Goal: Find specific page/section: Find specific page/section

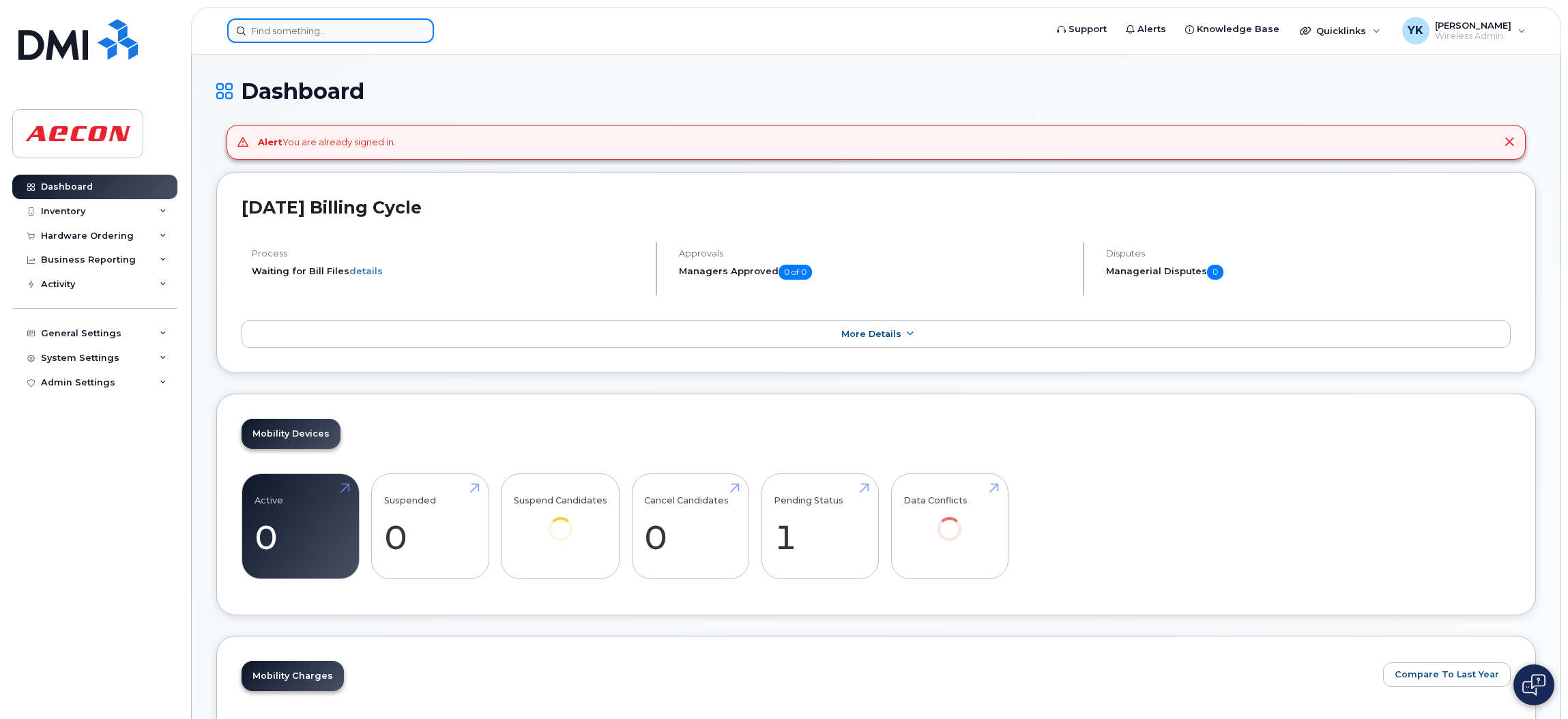
click at [332, 35] on input at bounding box center [330, 30] width 207 height 25
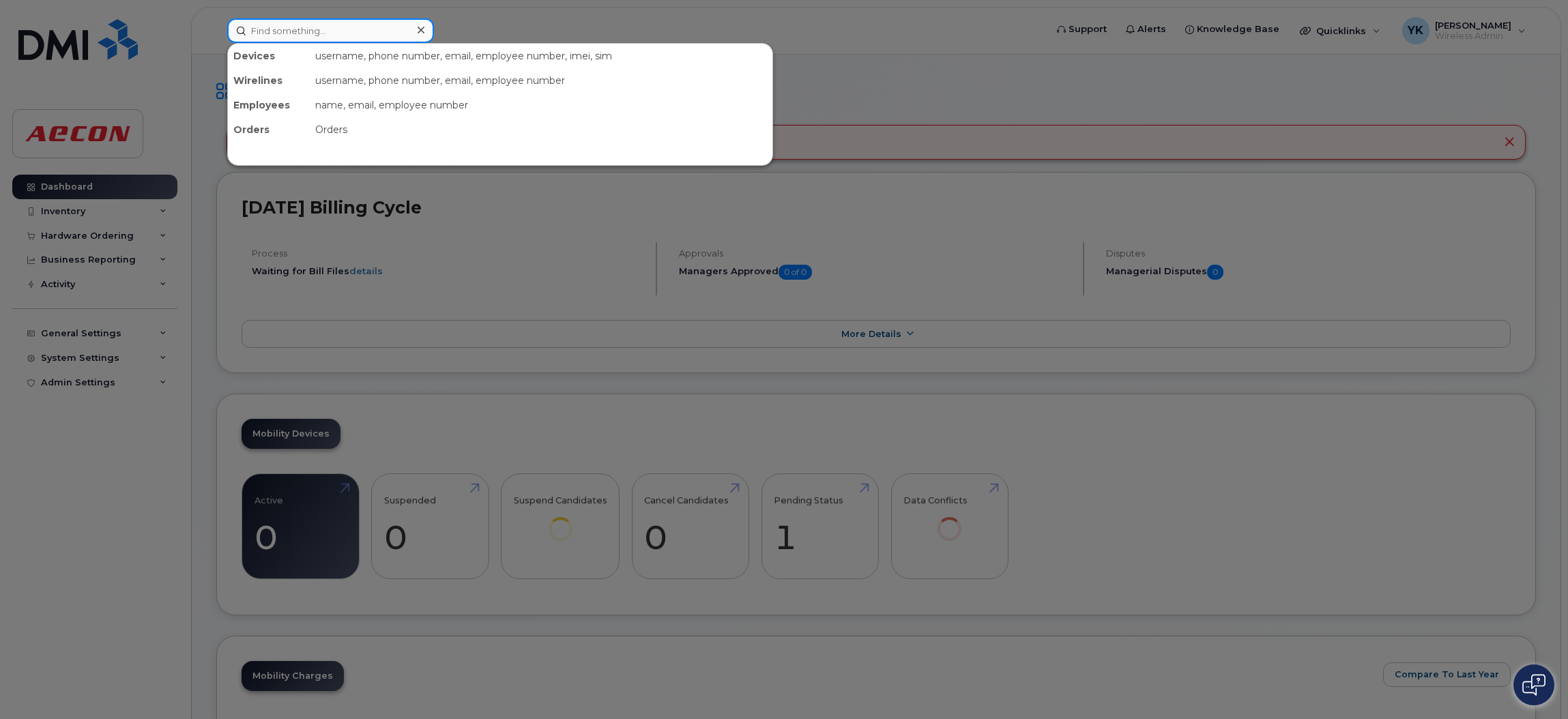
paste input "30096887"
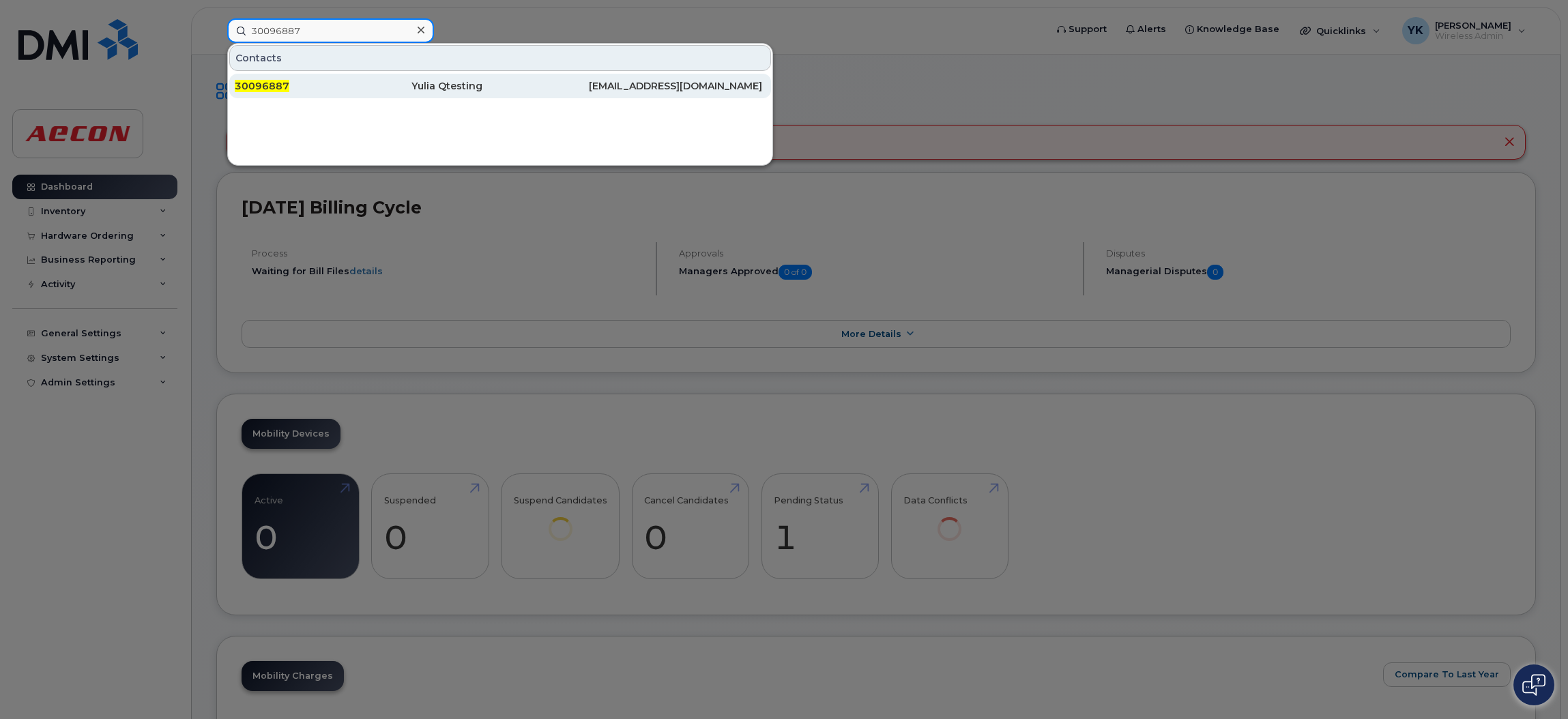
type input "30096887"
click at [322, 85] on div "30096887" at bounding box center [323, 85] width 177 height 13
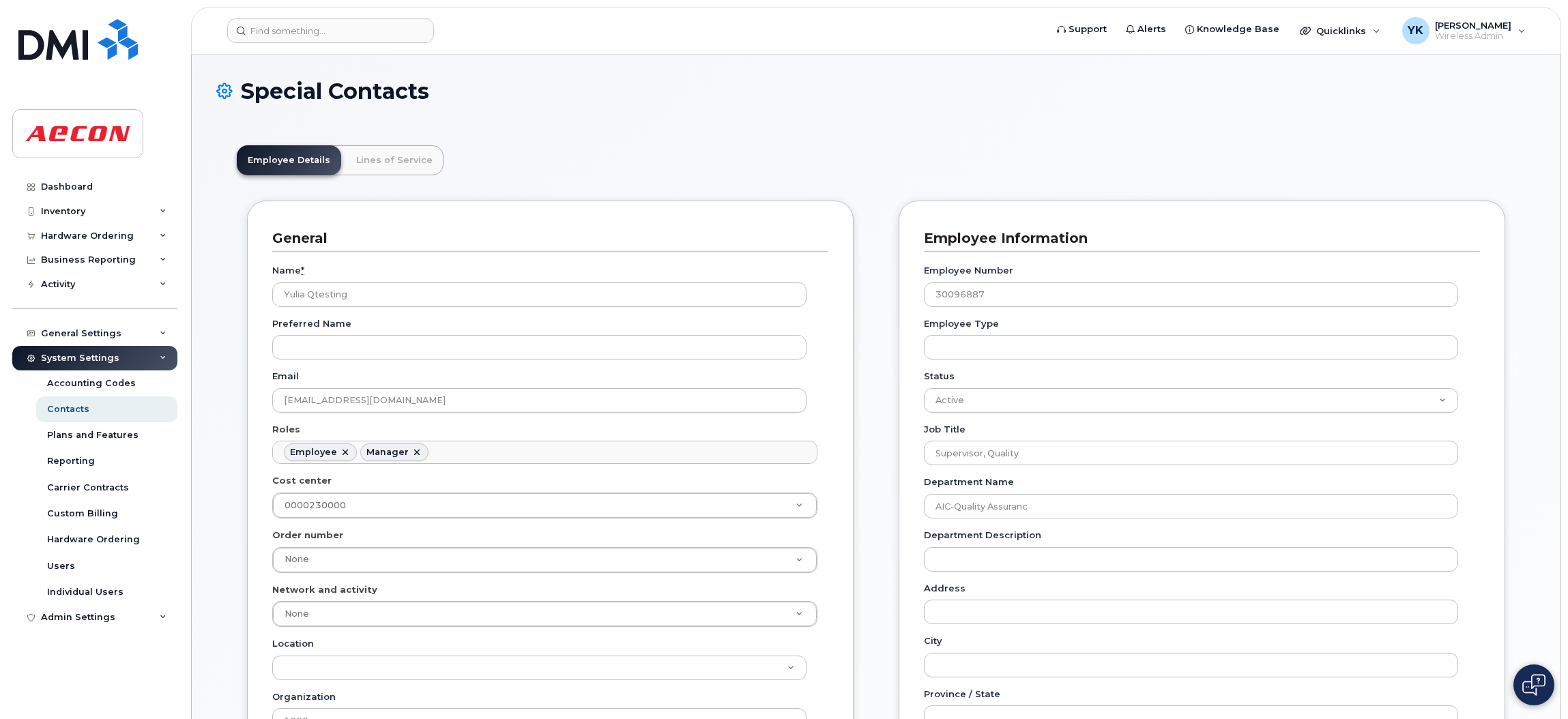
click at [355, 44] on header "Support Alerts Knowledge Base Quicklinks Suspend / Cancel Device Change SIM Car…" at bounding box center [875, 31] width 1370 height 47
click at [359, 27] on input at bounding box center [330, 30] width 207 height 25
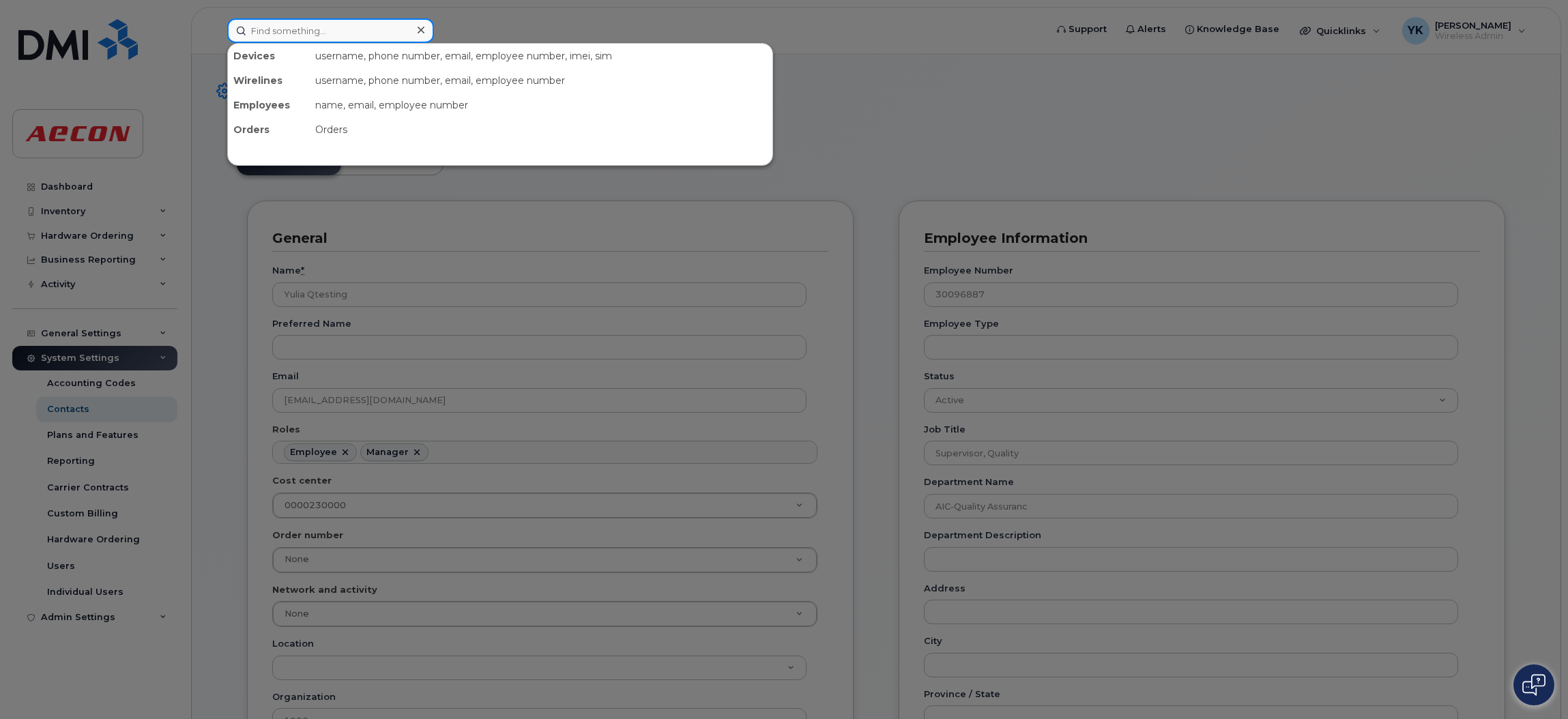
paste input "30103947"
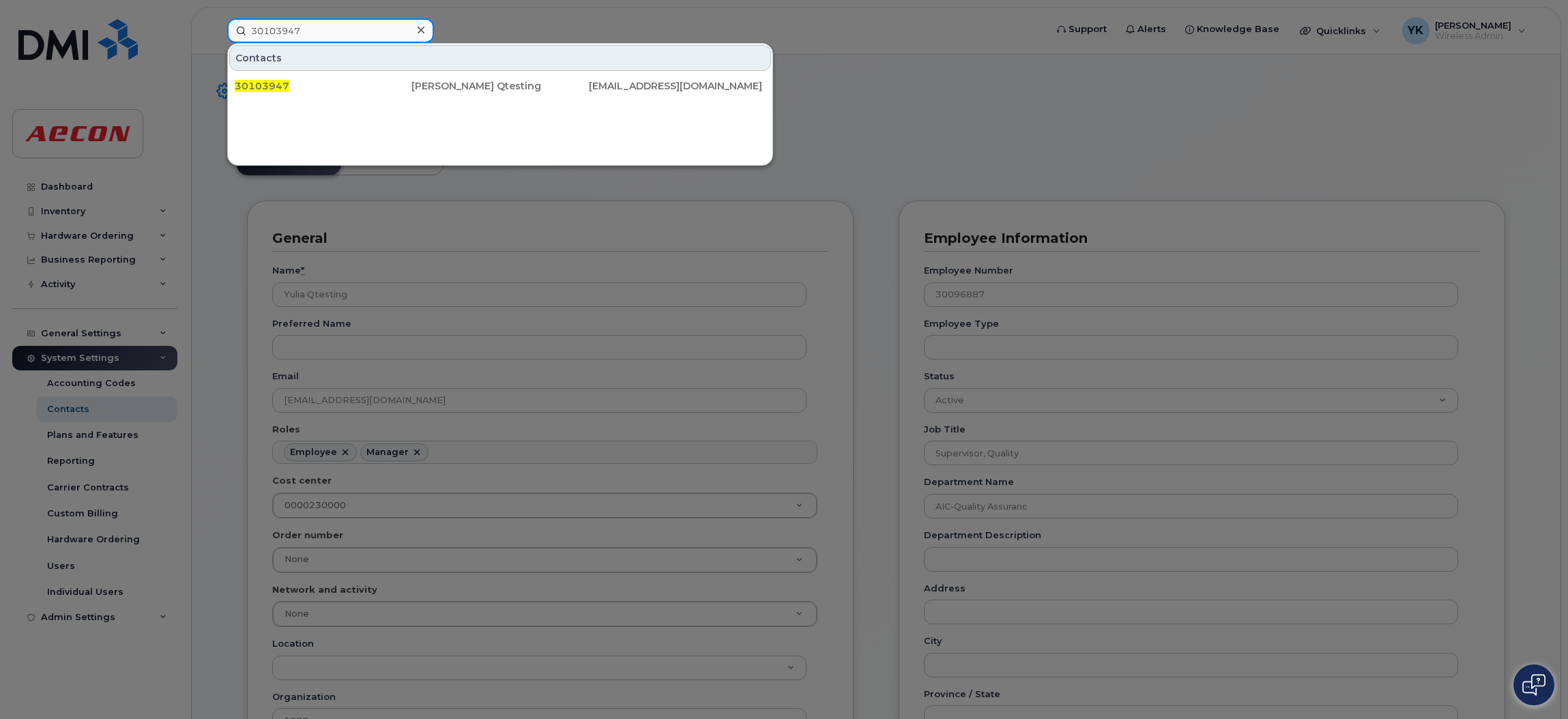
type input "30103947"
click at [395, 87] on div "30103947" at bounding box center [323, 85] width 177 height 13
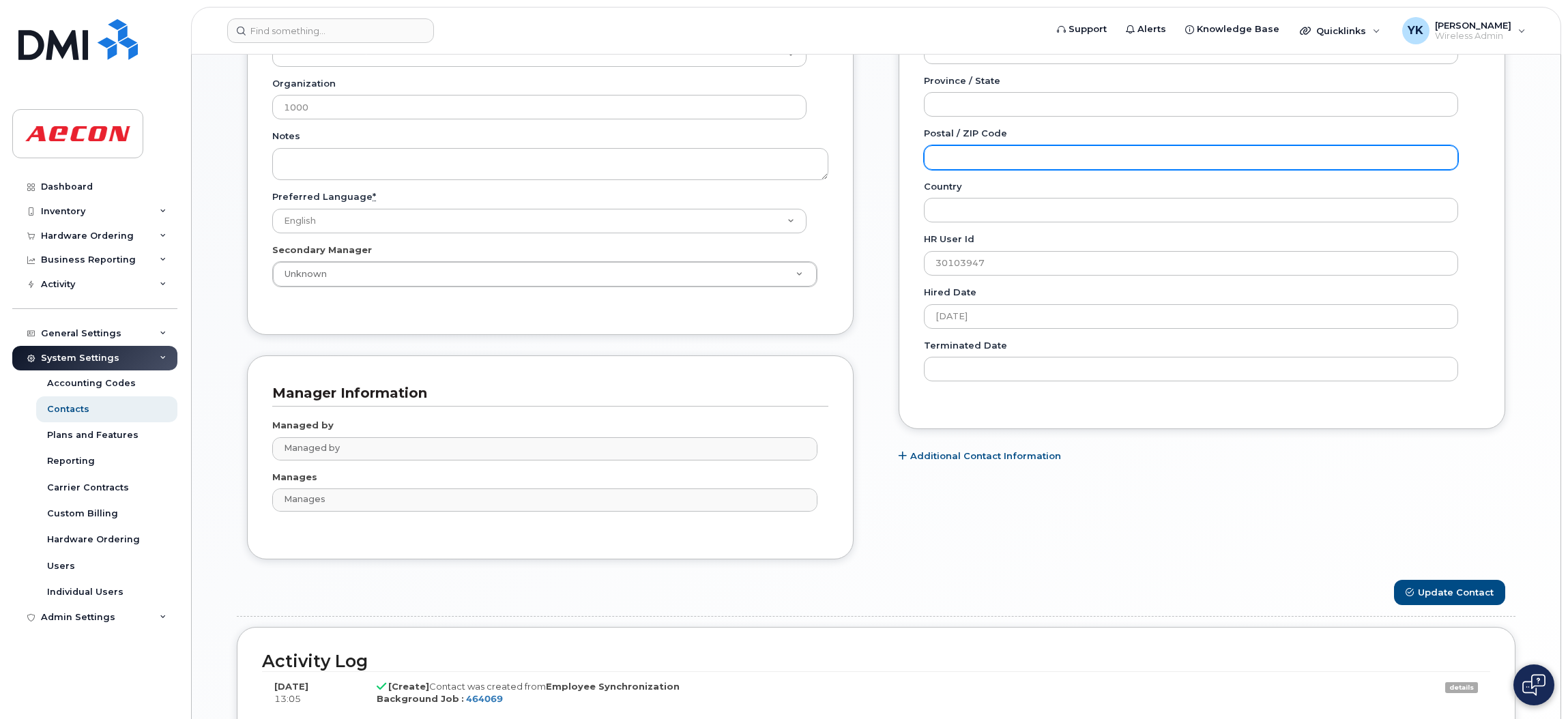
scroll to position [763, 0]
